Goal: Task Accomplishment & Management: Manage account settings

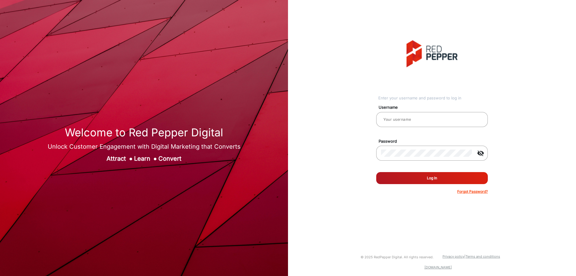
type input "[PERSON_NAME]"
click at [437, 173] on button "Log In" at bounding box center [432, 178] width 112 height 12
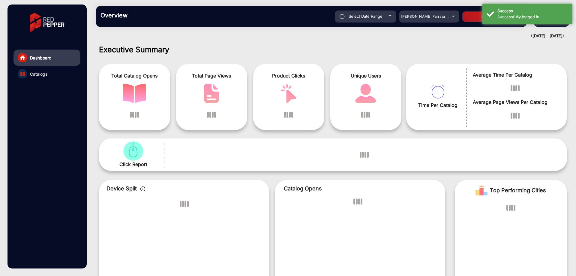
scroll to position [4, 0]
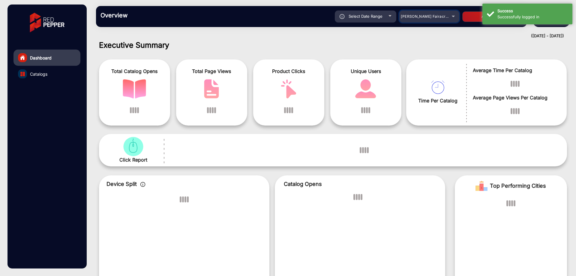
click at [427, 16] on span "[PERSON_NAME] Fairacre Farms" at bounding box center [430, 16] width 59 height 4
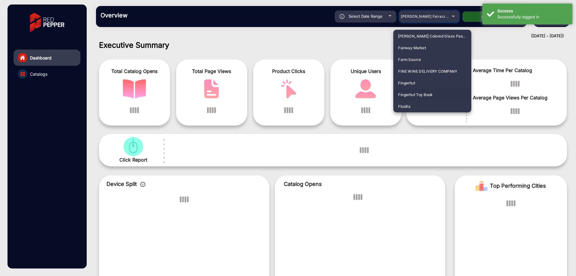
scroll to position [704, 0]
click at [414, 95] on mat-option "Fluidra" at bounding box center [432, 95] width 78 height 12
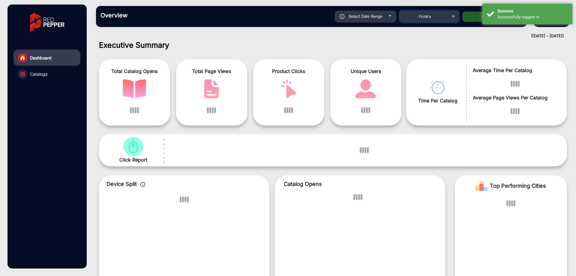
click at [444, 14] on div "Fluidra" at bounding box center [425, 16] width 48 height 7
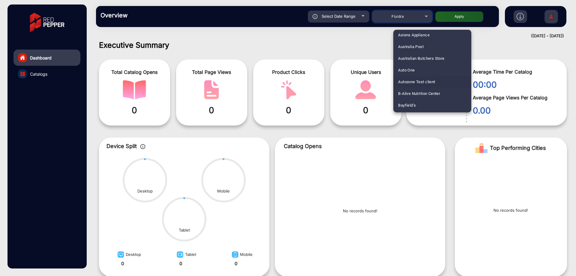
scroll to position [150, 0]
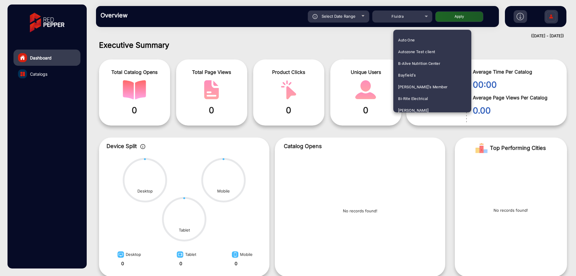
click at [552, 13] on div at bounding box center [288, 138] width 576 height 276
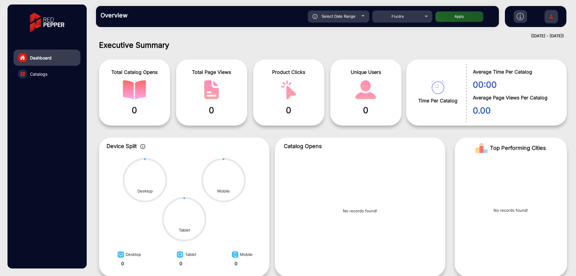
click at [548, 14] on img at bounding box center [551, 17] width 13 height 21
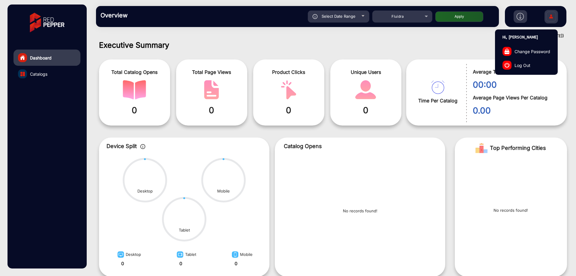
click at [528, 65] on span "Log Out" at bounding box center [522, 65] width 16 height 6
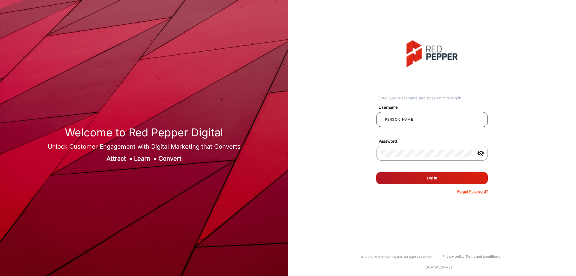
click at [399, 119] on input "[PERSON_NAME]" at bounding box center [432, 119] width 102 height 7
drag, startPoint x: 405, startPoint y: 117, endPoint x: 378, endPoint y: 121, distance: 27.0
click at [378, 121] on div "[PERSON_NAME]" at bounding box center [432, 119] width 112 height 15
type input "Balaji"
click at [376, 172] on button "Log In" at bounding box center [432, 178] width 112 height 12
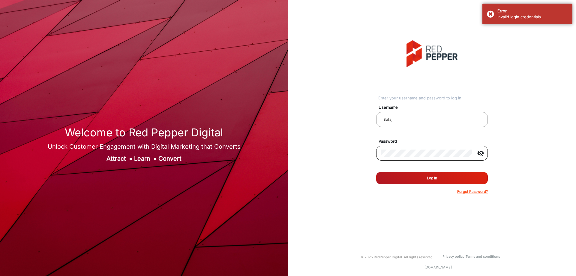
click at [482, 152] on mat-icon "visibility_off" at bounding box center [480, 152] width 14 height 7
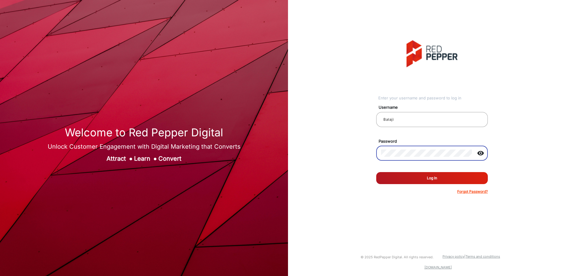
click at [442, 176] on button "Log In" at bounding box center [432, 178] width 112 height 12
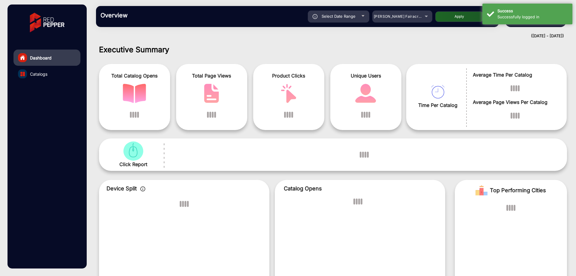
scroll to position [4, 0]
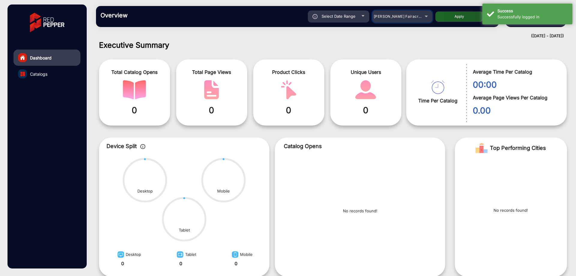
click at [425, 18] on div "[PERSON_NAME] Fairacre Farms" at bounding box center [402, 16] width 60 height 7
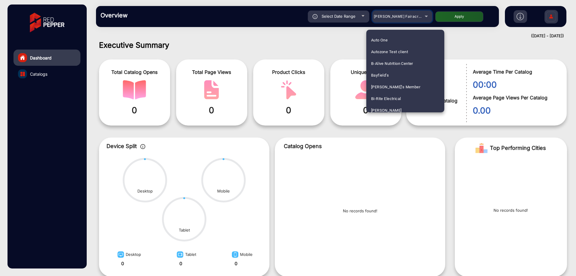
scroll to position [90, 0]
click at [548, 14] on div at bounding box center [288, 138] width 576 height 276
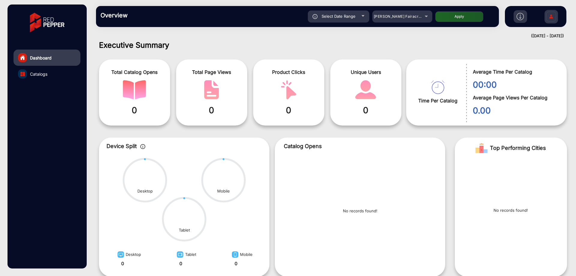
click at [550, 20] on img at bounding box center [551, 17] width 13 height 21
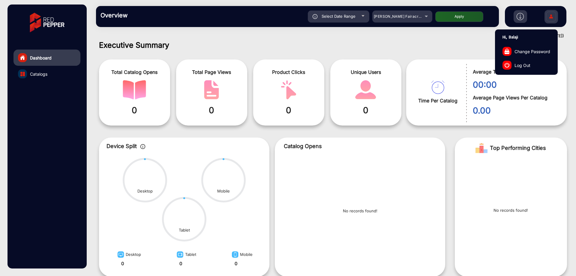
click at [534, 64] on link "Log Out" at bounding box center [526, 65] width 62 height 14
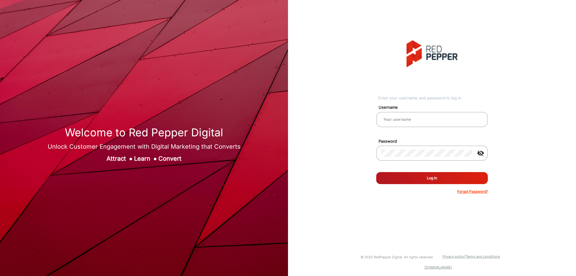
type input "[PERSON_NAME]"
click at [428, 183] on button "Log In" at bounding box center [432, 178] width 112 height 12
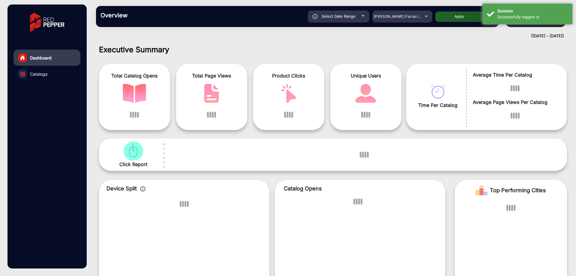
scroll to position [4, 0]
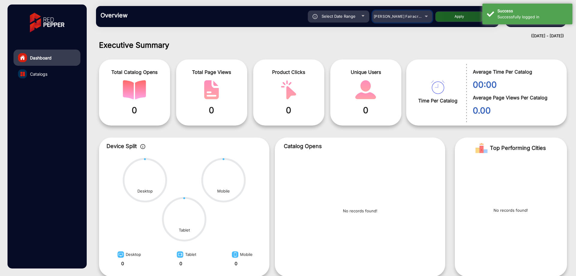
click at [394, 22] on mat-select "[PERSON_NAME] Fairacre Farms" at bounding box center [402, 16] width 60 height 12
click at [395, 19] on div "[PERSON_NAME] Fairacre Farms" at bounding box center [398, 16] width 48 height 7
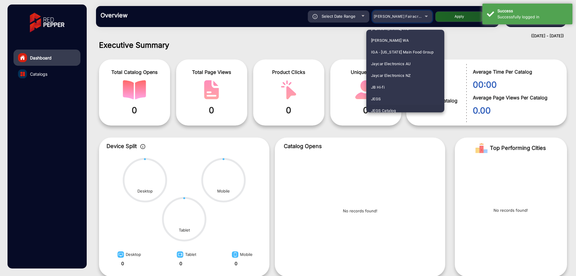
scroll to position [930, 0]
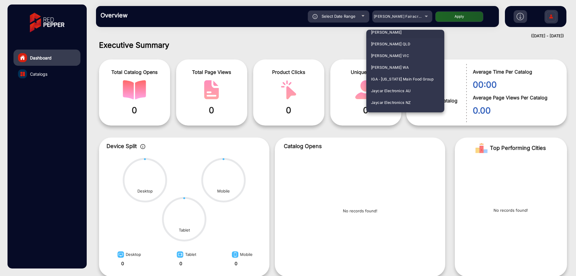
click at [404, 34] on mat-option "[PERSON_NAME]" at bounding box center [405, 32] width 78 height 12
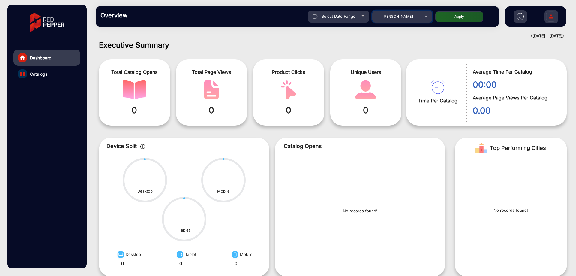
scroll to position [926, 0]
click at [456, 13] on button "Apply" at bounding box center [459, 16] width 48 height 10
type input "[DATE]"
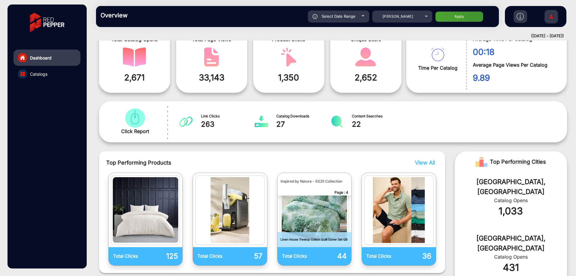
scroll to position [34, 0]
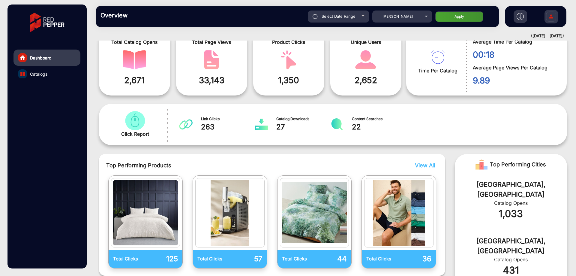
click at [551, 17] on img at bounding box center [551, 17] width 13 height 21
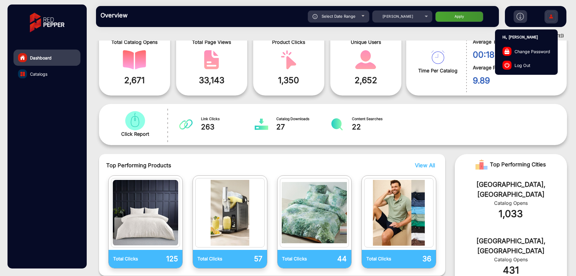
click at [536, 62] on link "Log Out" at bounding box center [526, 65] width 62 height 14
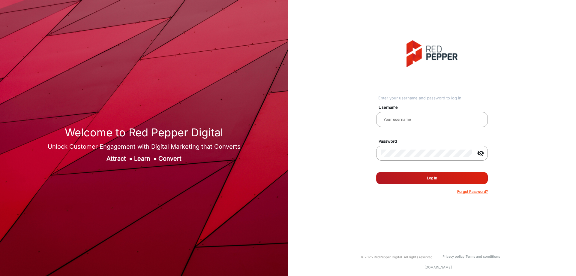
type input "[PERSON_NAME]"
drag, startPoint x: 402, startPoint y: 175, endPoint x: 405, endPoint y: 174, distance: 3.1
click at [402, 175] on button "Log In" at bounding box center [432, 178] width 112 height 12
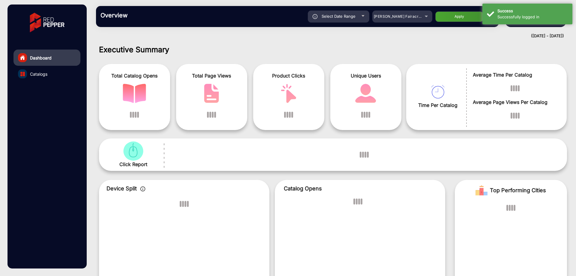
scroll to position [4, 0]
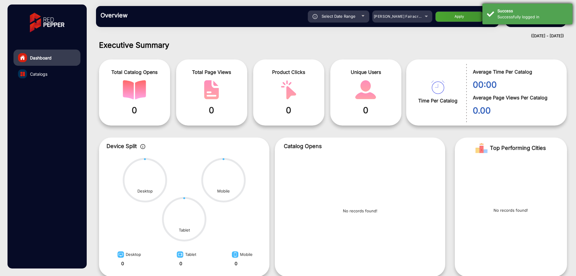
click at [528, 13] on div "Success" at bounding box center [532, 11] width 70 height 6
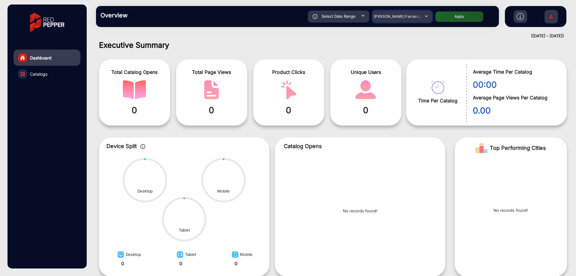
click at [412, 15] on span "[PERSON_NAME] Fairacre Farms" at bounding box center [403, 16] width 59 height 4
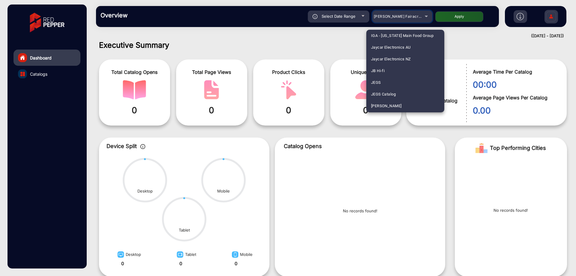
scroll to position [930, 0]
click at [407, 31] on mat-option "[PERSON_NAME]" at bounding box center [405, 32] width 78 height 12
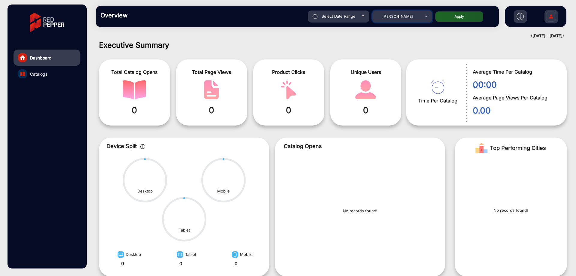
scroll to position [926, 0]
click at [462, 13] on button "Apply" at bounding box center [459, 16] width 48 height 10
type input "[DATE]"
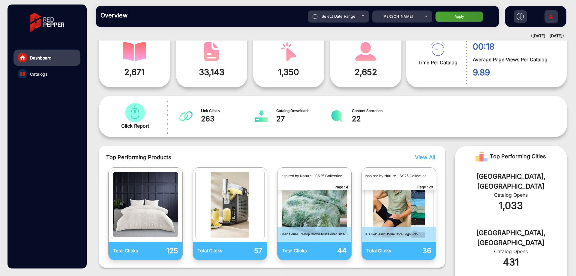
scroll to position [0, 0]
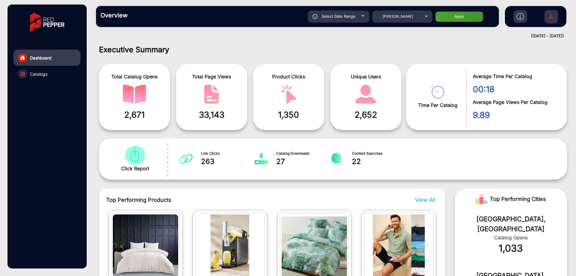
click at [552, 19] on img at bounding box center [551, 17] width 13 height 21
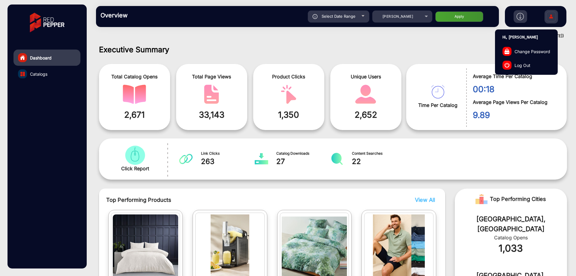
click at [531, 66] on link "Log Out" at bounding box center [526, 65] width 62 height 14
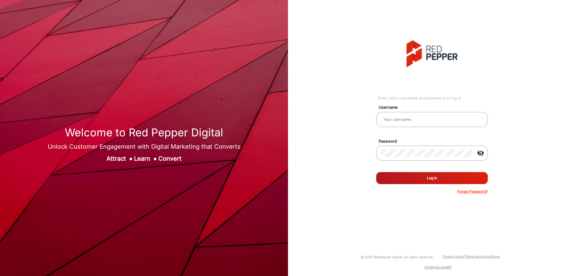
type input "[PERSON_NAME]"
